Goal: Transaction & Acquisition: Book appointment/travel/reservation

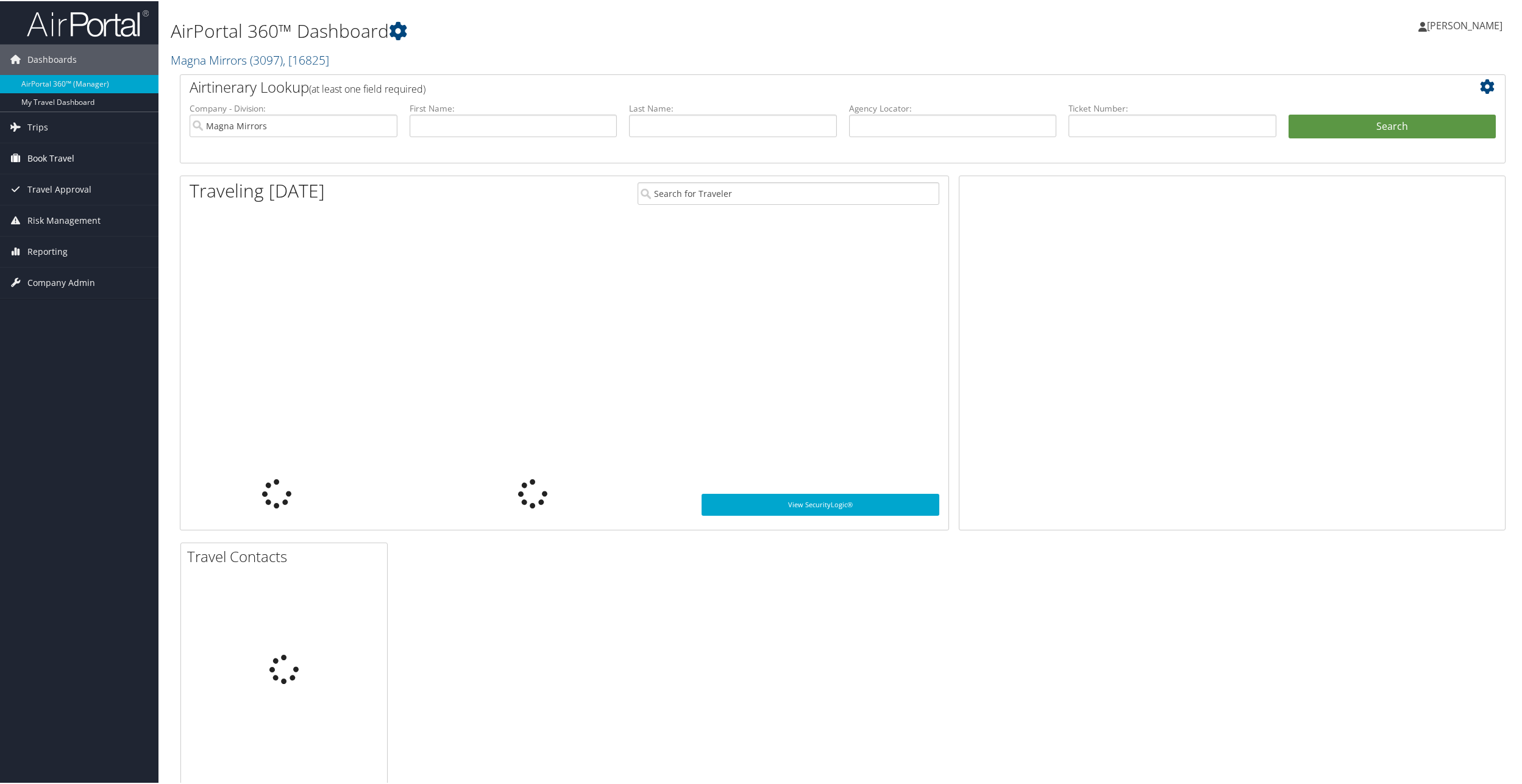
click at [21, 150] on icon at bounding box center [15, 156] width 18 height 18
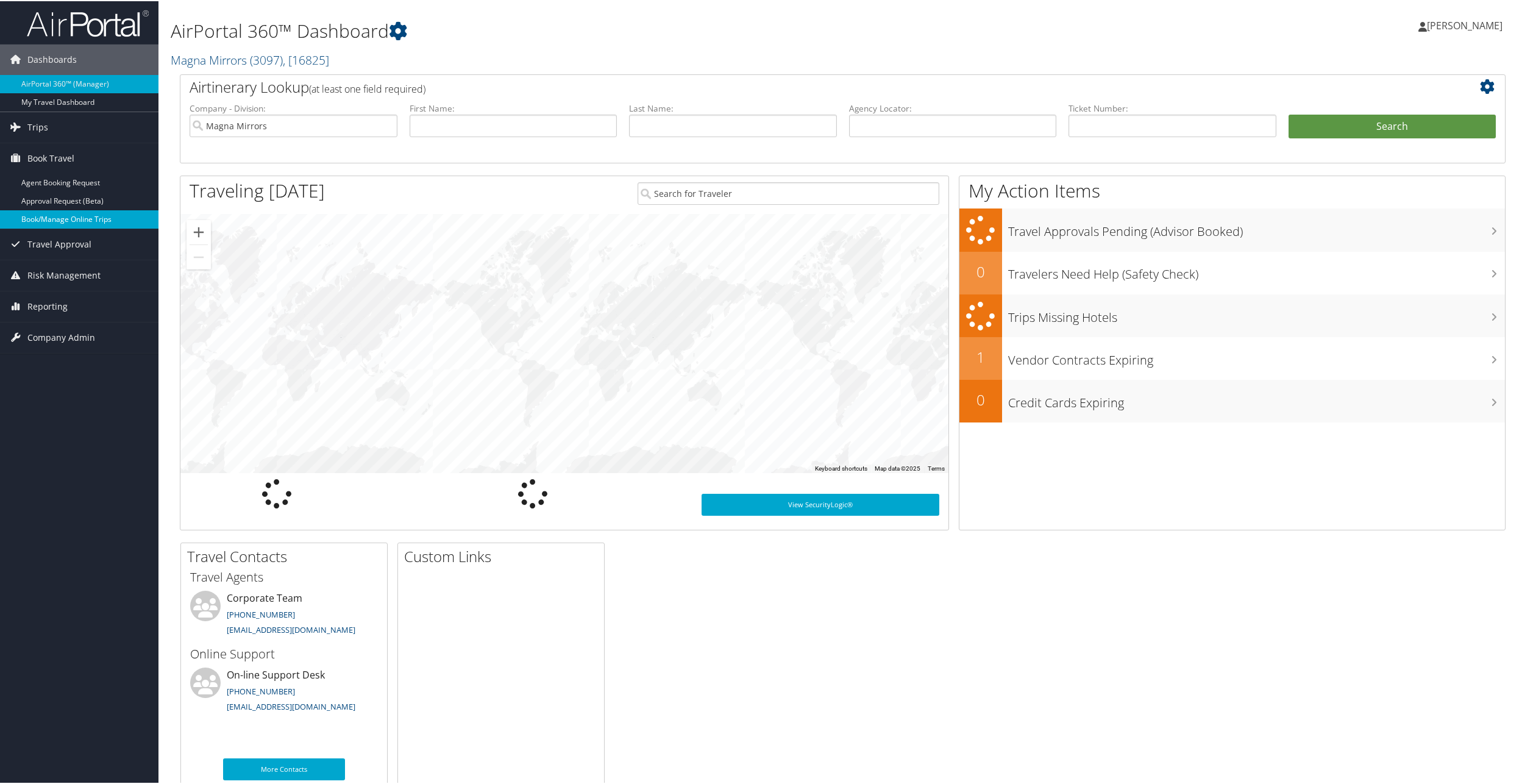
click at [37, 209] on link "Book/Manage Online Trips" at bounding box center [79, 218] width 159 height 18
